Goal: Transaction & Acquisition: Purchase product/service

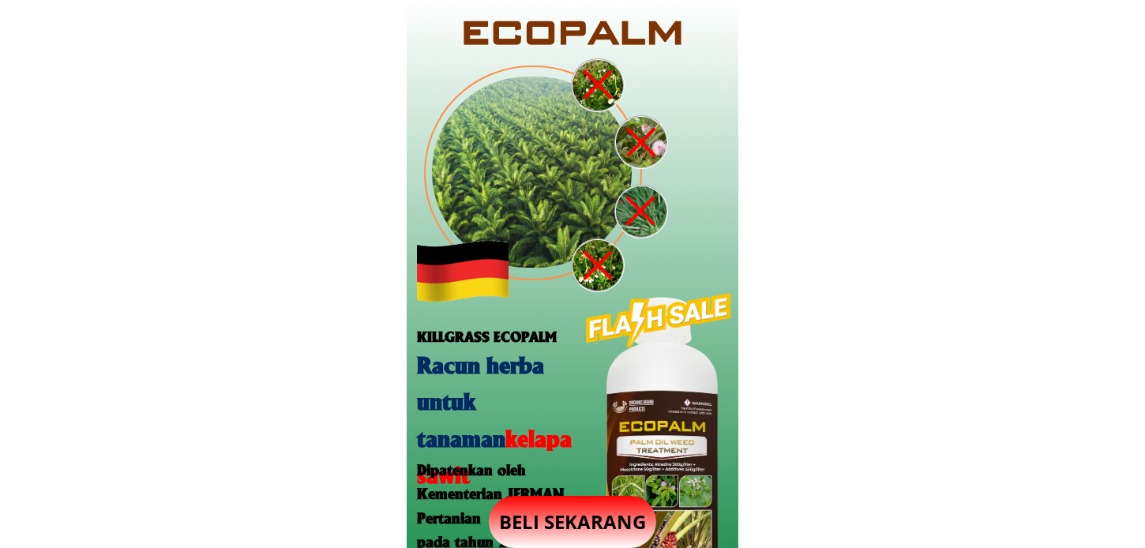
click at [581, 521] on p "BELI SEKARANG" at bounding box center [572, 522] width 167 height 52
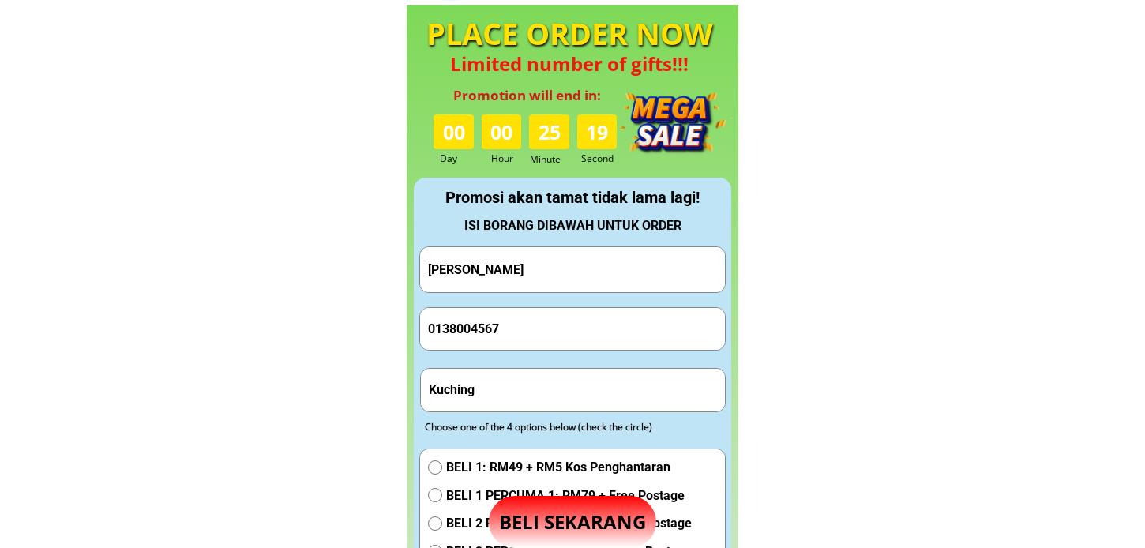
scroll to position [1476, 0]
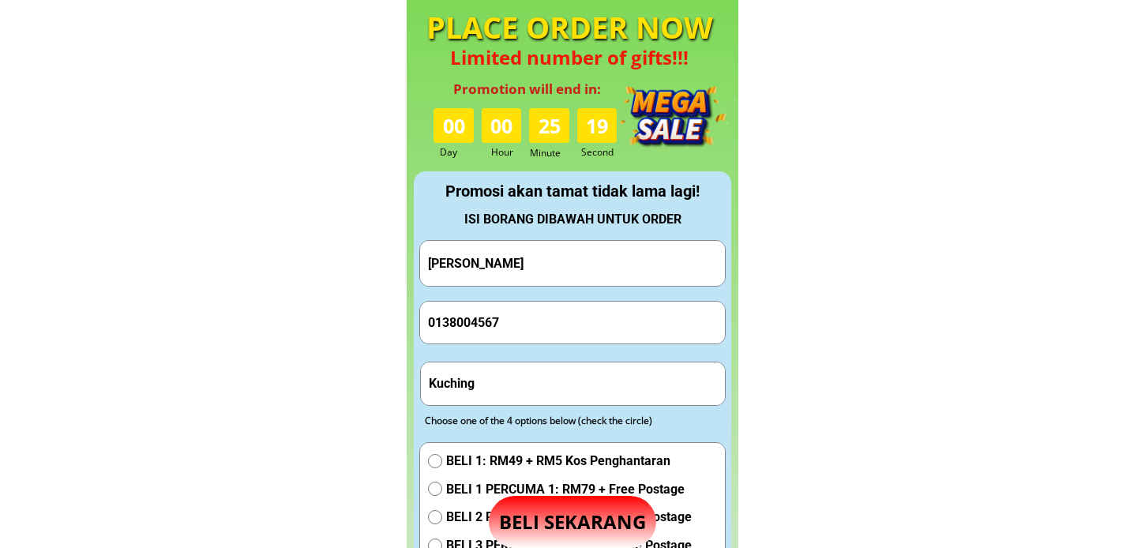
click at [660, 253] on input "Awang Said BIN AWANG DOLLAH" at bounding box center [572, 263] width 297 height 45
paste input "Julwandy Ribin"
type input "Julwandy Ribin"
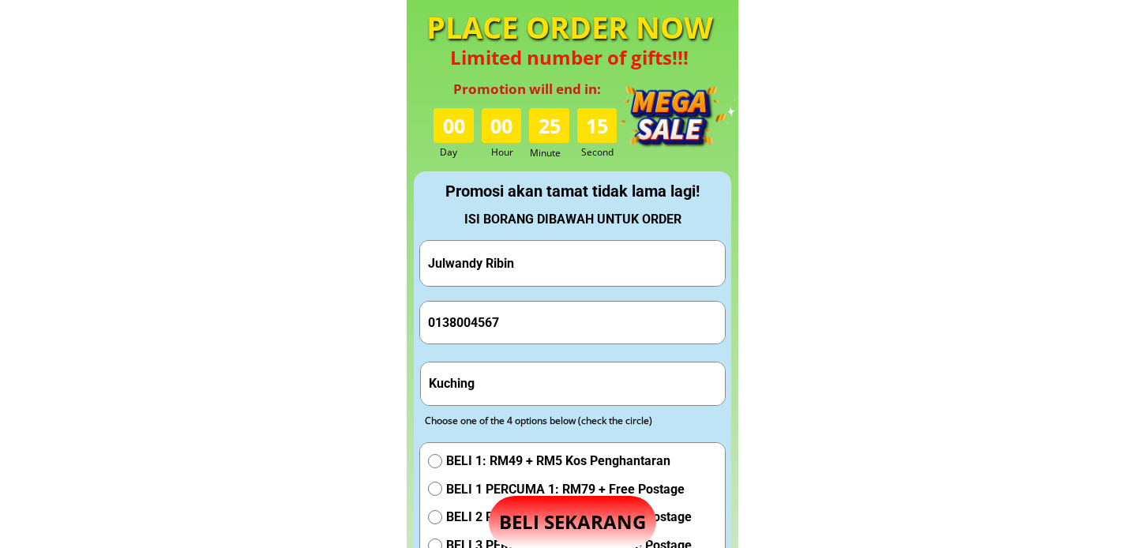
click at [555, 322] on input "0138004567" at bounding box center [572, 323] width 297 height 42
paste input "907160"
click at [555, 322] on input "0138004567" at bounding box center [572, 323] width 297 height 42
type input "0138907160"
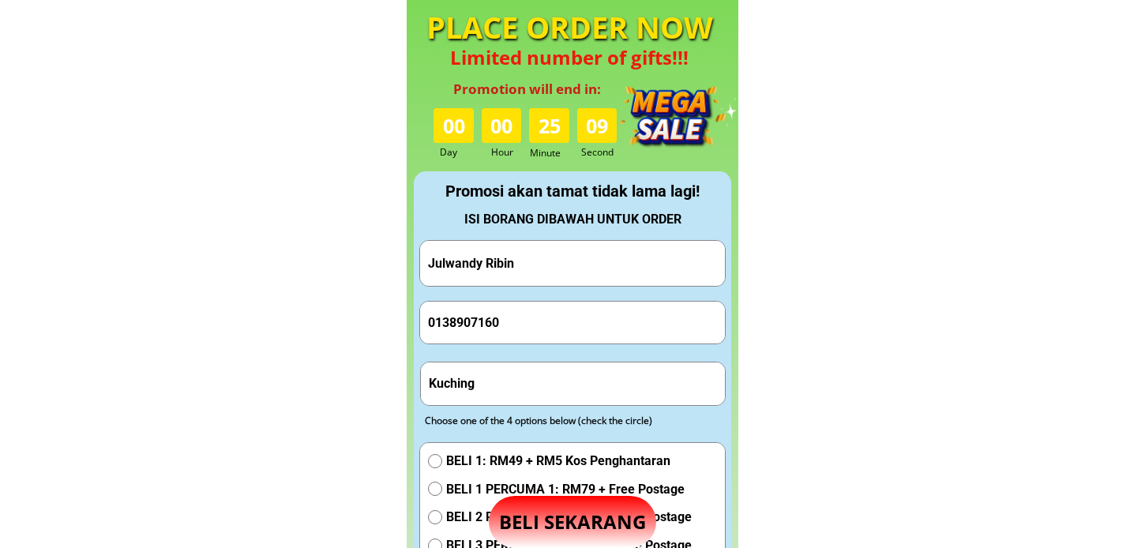
click at [503, 379] on input "Kuching" at bounding box center [573, 384] width 297 height 42
paste input "arters Guru Sk Bukit Garam 2, WDT 299, 90200 Kota Kinabatangan Sabah"
type input "Kuarters Guru Sk Bukit Garam 2, WDT 299, 90200 Kota Kinabatangan Sabah"
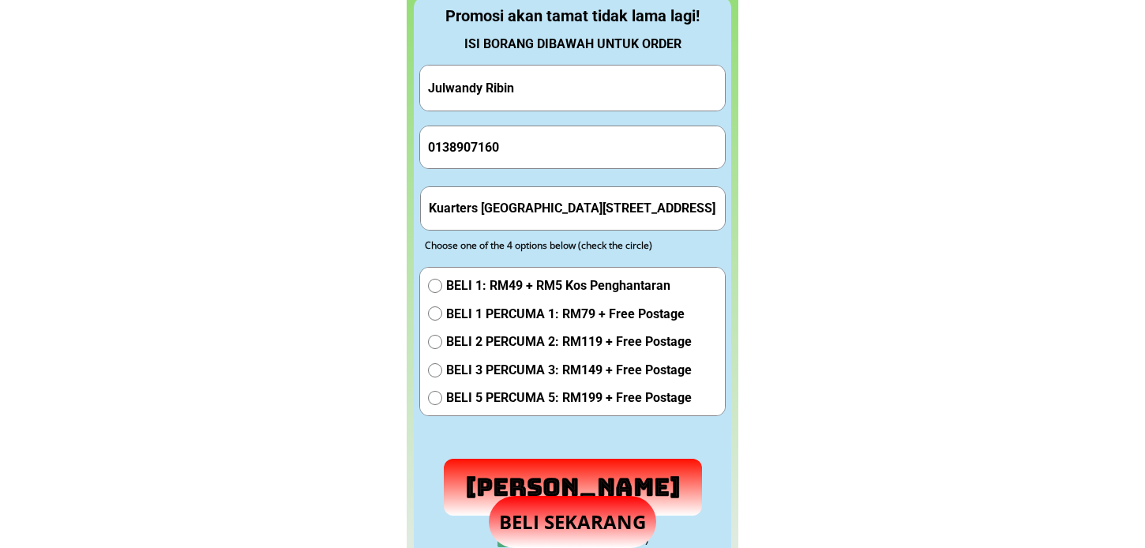
scroll to position [1652, 0]
click at [494, 312] on span "BELI 1 PERCUMA 1: RM79 + Free Postage" at bounding box center [569, 313] width 246 height 21
radio input "true"
click at [485, 475] on p "Hantar Pesanan" at bounding box center [573, 487] width 261 height 58
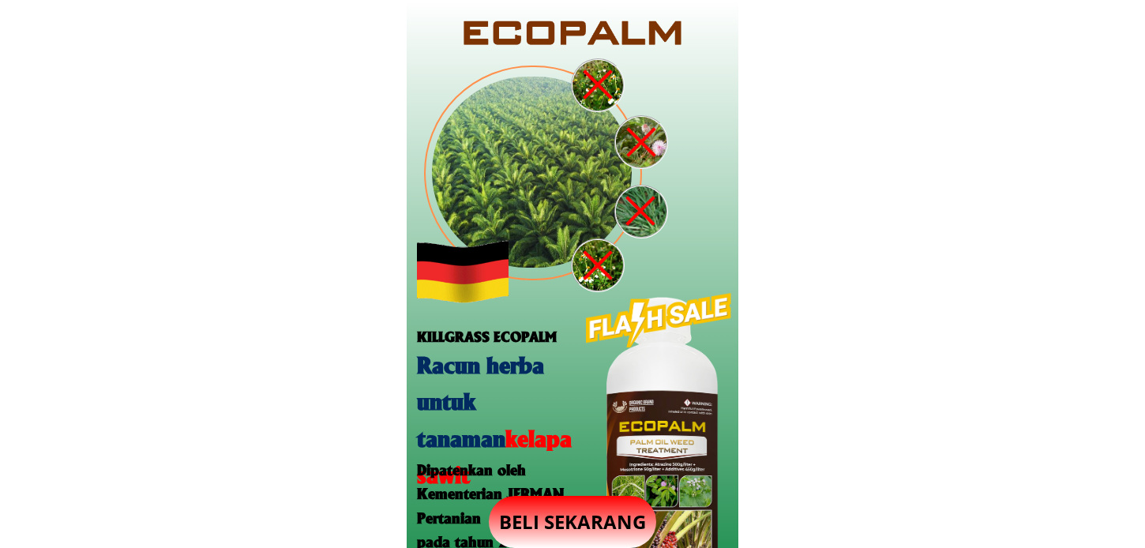
click at [559, 524] on p "BELI SEKARANG" at bounding box center [572, 522] width 167 height 52
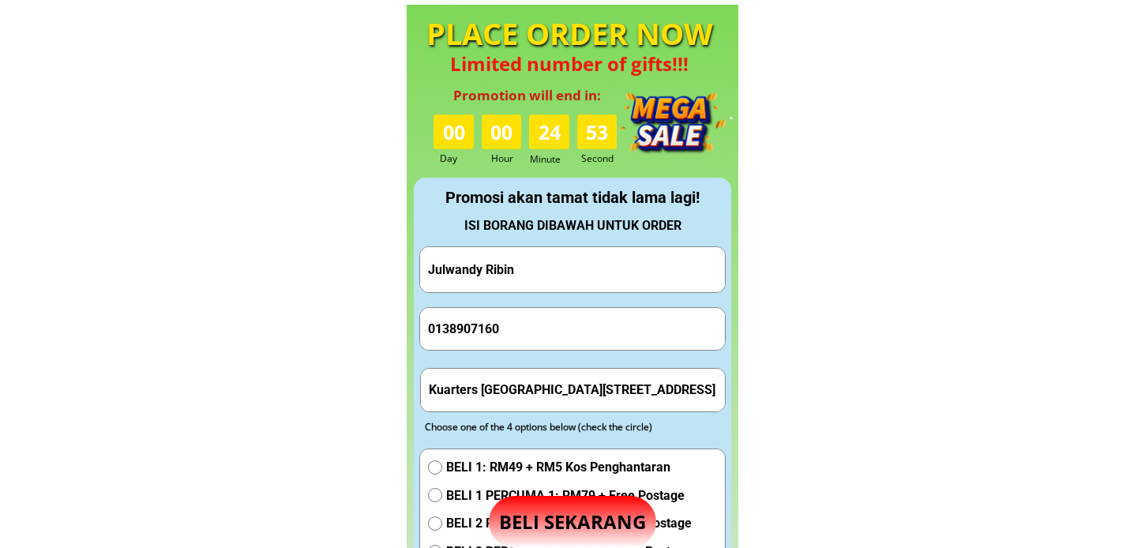
scroll to position [1476, 0]
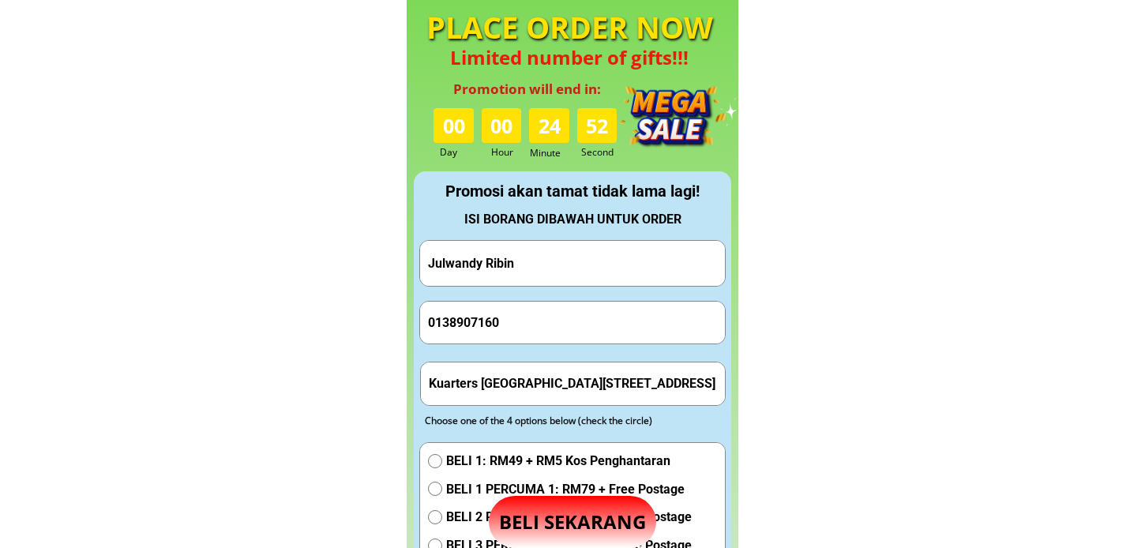
click at [570, 266] on input "Julwandy Ribin" at bounding box center [572, 263] width 297 height 45
paste input "ohn Mar"
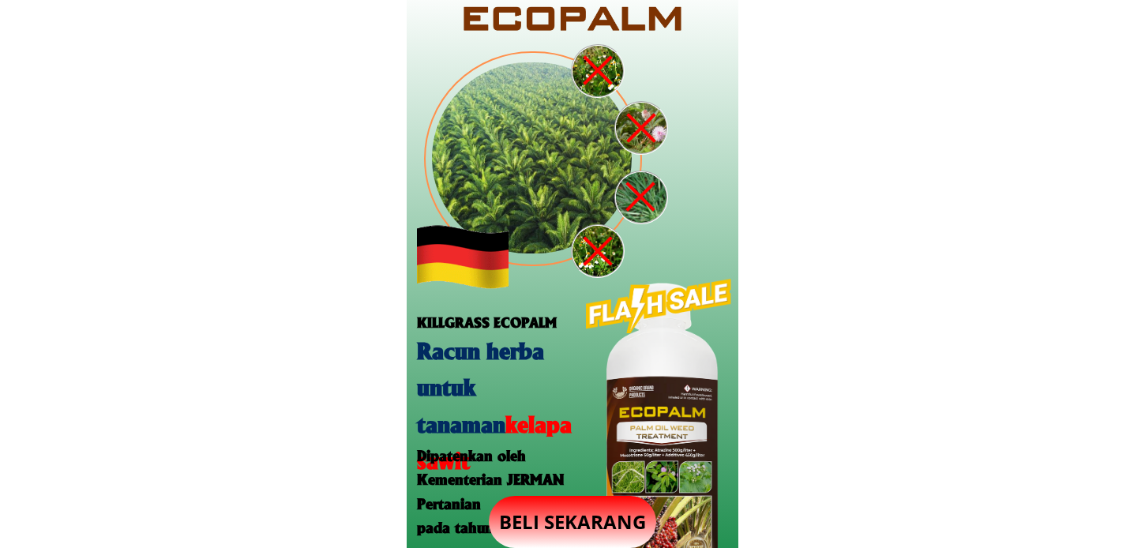
scroll to position [0, 0]
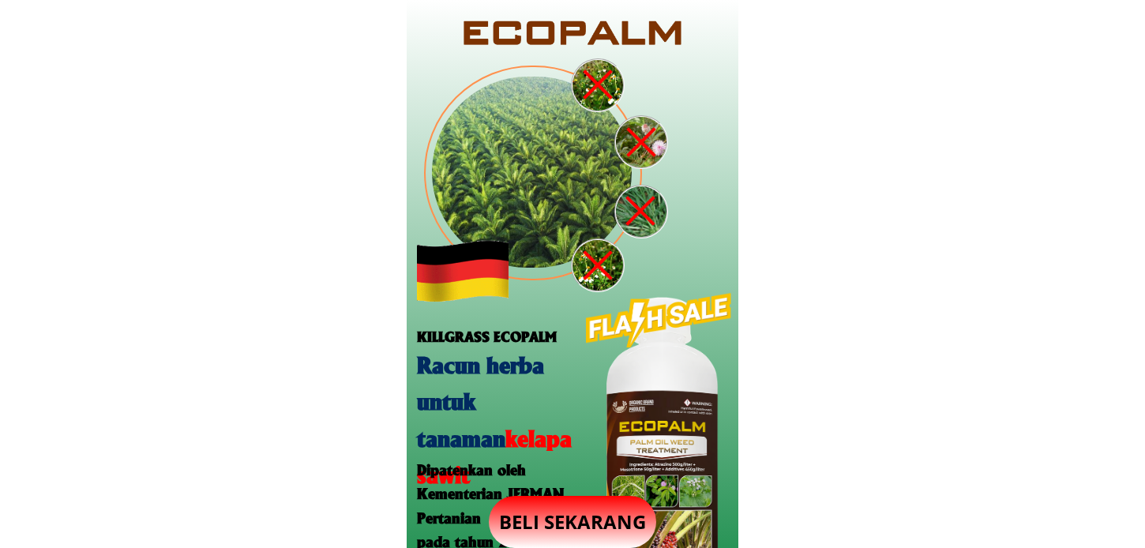
type input "[PERSON_NAME]"
click at [562, 517] on p "BELI SEKARANG" at bounding box center [572, 522] width 167 height 52
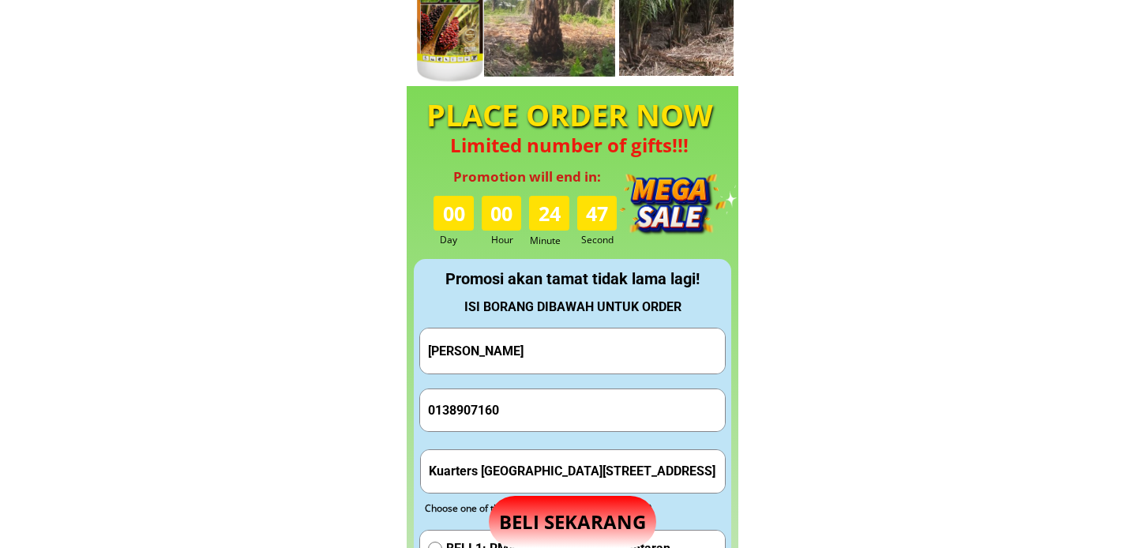
scroll to position [1476, 0]
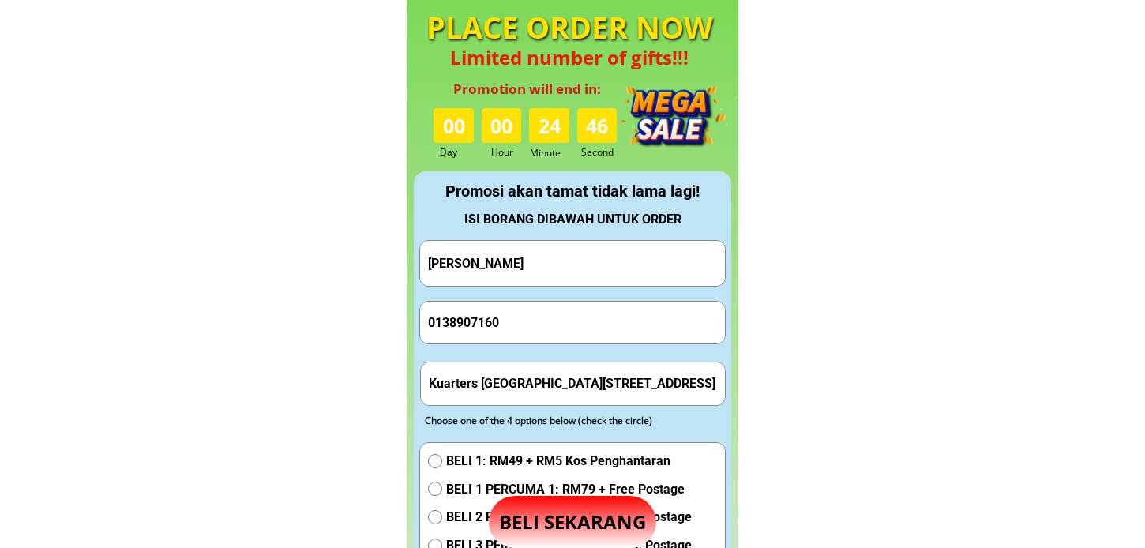
click at [525, 329] on input "0138907160" at bounding box center [572, 323] width 297 height 42
paste input "6-2004819"
click at [453, 320] on input "016-2004819" at bounding box center [572, 323] width 297 height 42
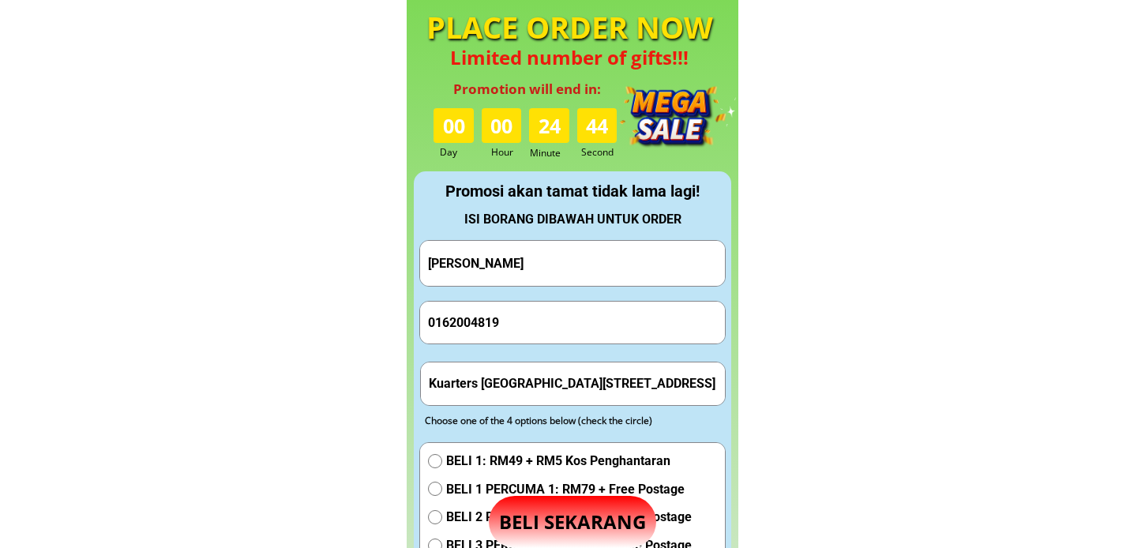
type input "0162004819"
click at [547, 325] on input "0162004819" at bounding box center [572, 323] width 297 height 42
click at [530, 393] on input "Kuarters Guru Sk Bukit Garam 2, WDT 299, 90200 Kota Kinabatangan Sabah" at bounding box center [573, 384] width 297 height 42
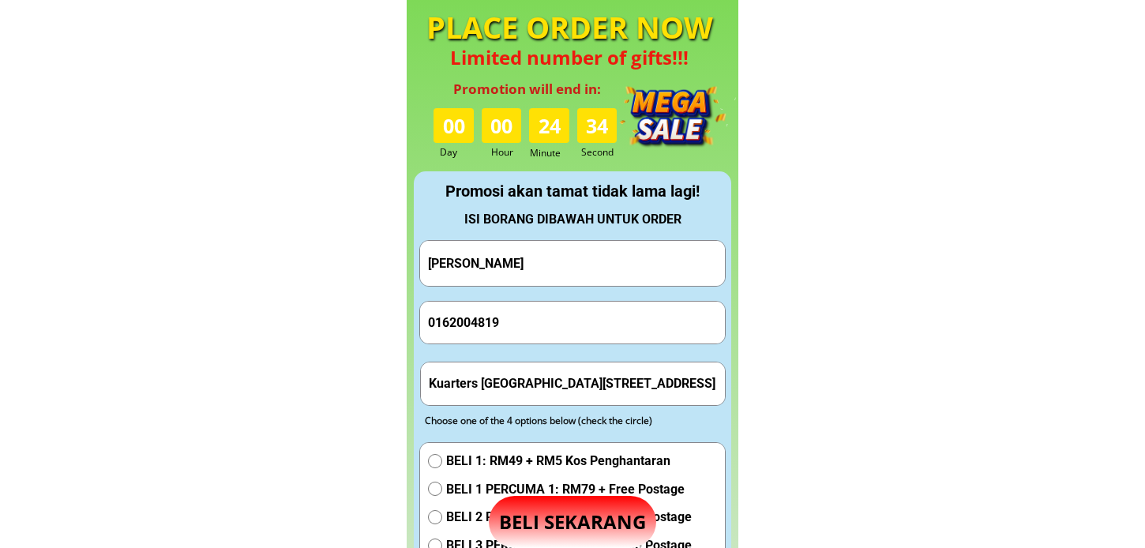
paste input "Rumah Muntee Anak Nuil Jln Pan Berneo Batu 8.5 Bintulu /Miri 97000 Bintulu Sara…"
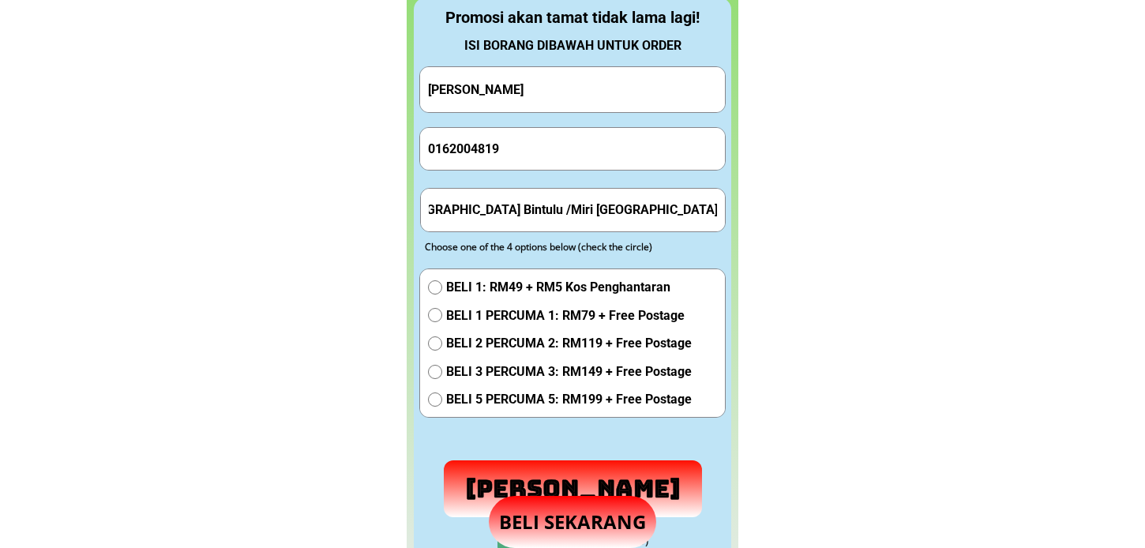
scroll to position [1652, 0]
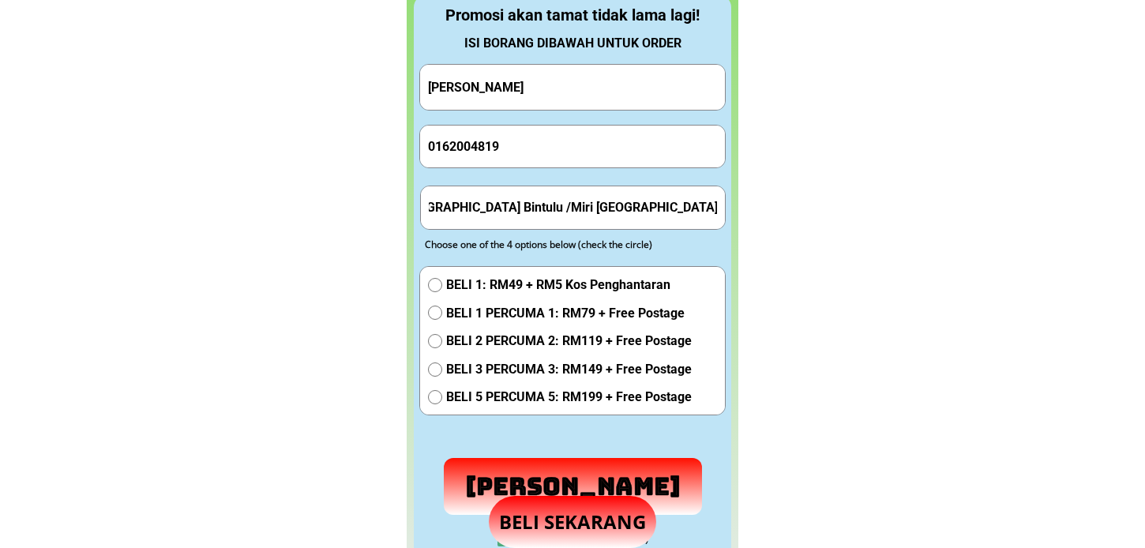
type input "Rumah Muntee Anak Nuil Jln Pan Berneo Batu 8.5 Bintulu /Miri 97000 Bintulu Sara…"
click at [534, 340] on span "BELI 2 PERCUMA 2: RM119 + Free Postage" at bounding box center [569, 341] width 246 height 21
radio input "true"
click at [555, 468] on p "Hantar Pesanan" at bounding box center [572, 486] width 259 height 57
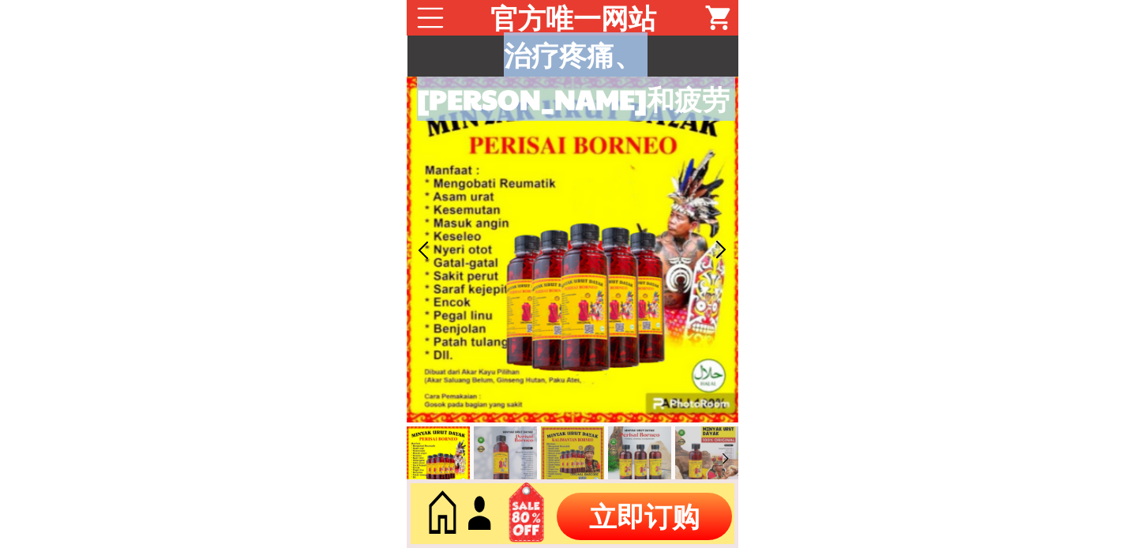
click at [645, 512] on p "立即订购" at bounding box center [644, 516] width 175 height 47
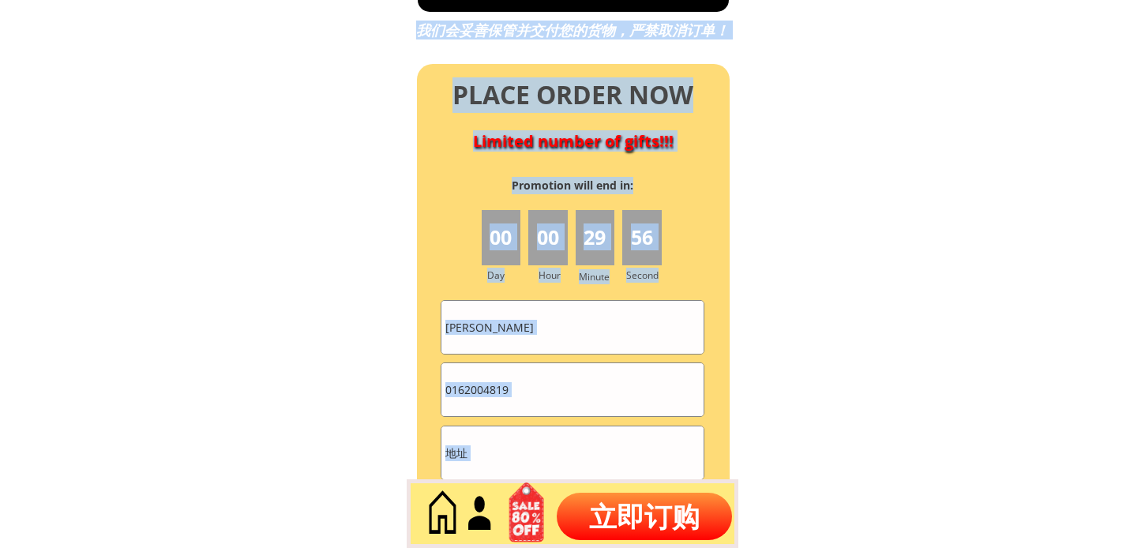
scroll to position [7020, 0]
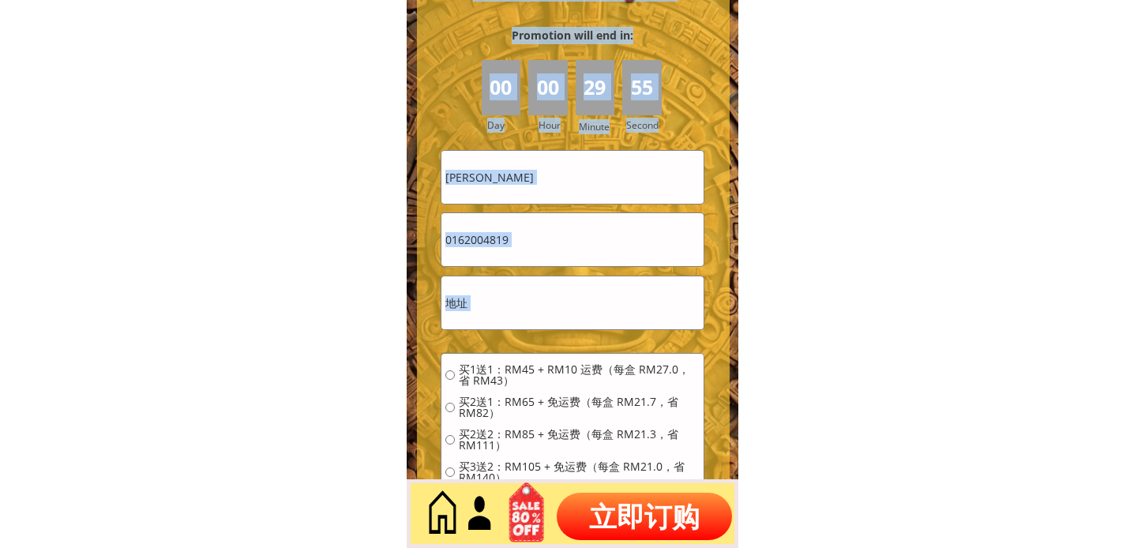
click at [512, 403] on span "买2送1：RM65 + 免运费（每盒 RM21.7，省 RM82）" at bounding box center [579, 408] width 241 height 22
radio input "true"
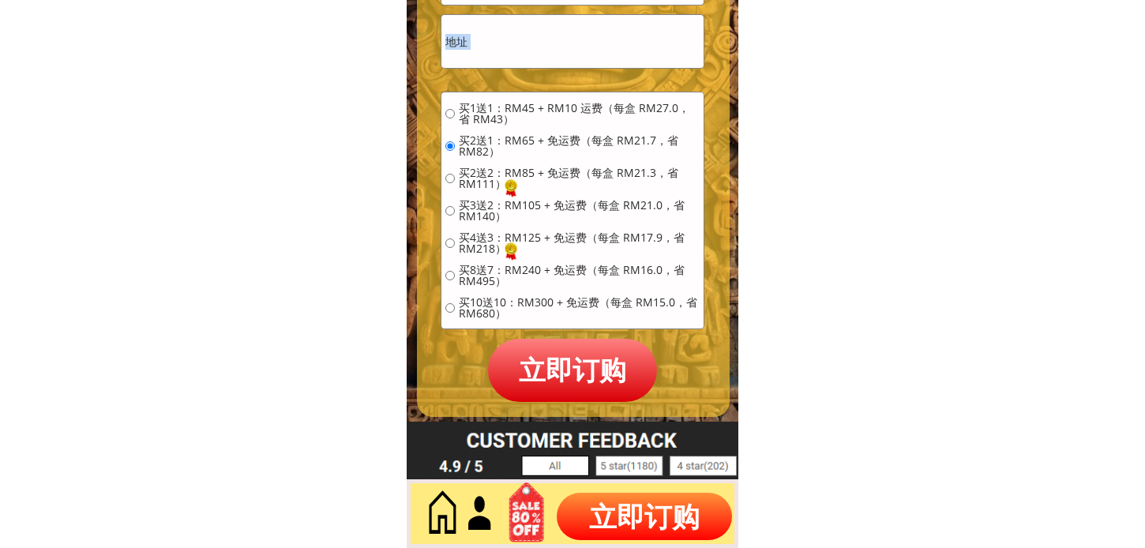
scroll to position [7284, 0]
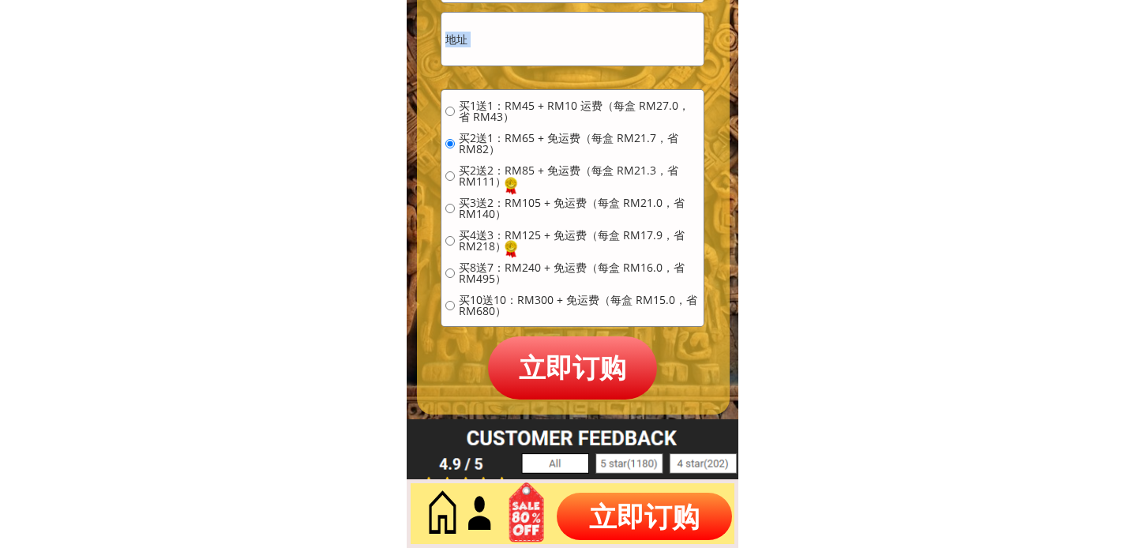
click at [558, 377] on p "立即订购" at bounding box center [572, 368] width 169 height 62
click at [594, 24] on input "text" at bounding box center [573, 39] width 262 height 53
type input "s"
click at [596, 387] on p "立即订购" at bounding box center [572, 368] width 169 height 62
